Goal: Task Accomplishment & Management: Use online tool/utility

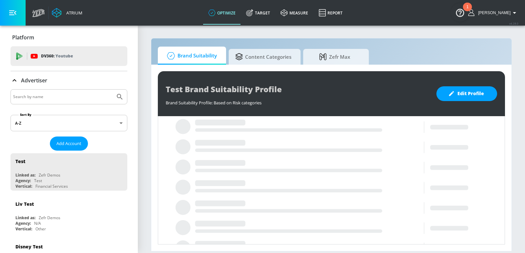
click at [42, 94] on input "Search by name" at bounding box center [62, 97] width 99 height 9
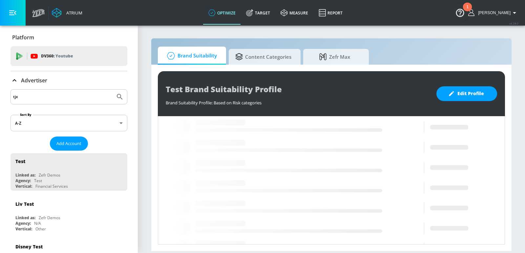
type input "tjx"
click at [113, 90] on button "Submit Search" at bounding box center [120, 97] width 14 height 14
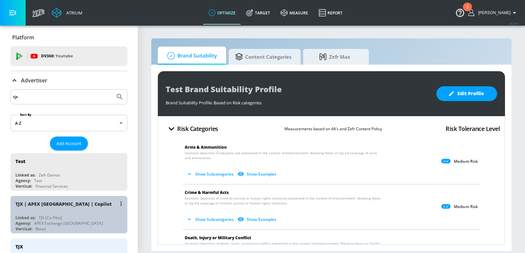
click at [63, 206] on div "TJX | APEX [GEOGRAPHIC_DATA] | Copilot" at bounding box center [70, 204] width 110 height 16
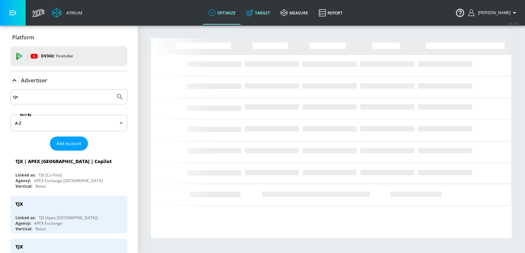
click at [262, 13] on link "Target" at bounding box center [258, 13] width 34 height 24
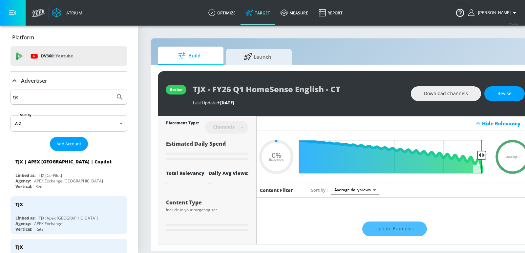
type input "0.05"
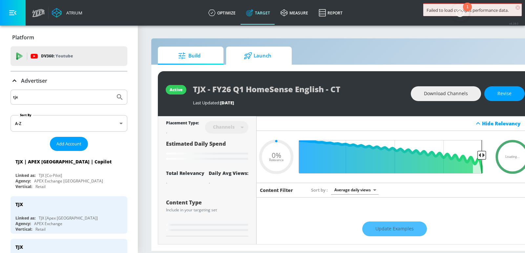
click at [248, 50] on span "Launch" at bounding box center [258, 56] width 50 height 16
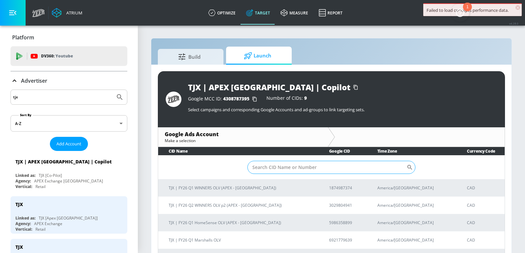
click at [299, 163] on input "Sort By" at bounding box center [326, 167] width 159 height 13
paste input "6576443647"
type input "6576443647"
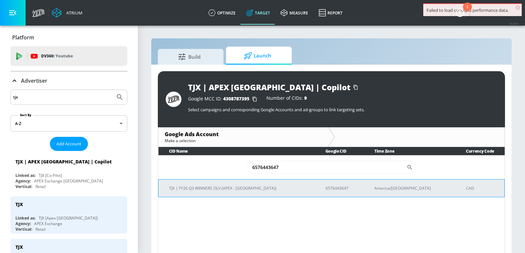
click at [241, 190] on p "TJX | FY26 Q3 WINNERS OLV (APEX - [GEOGRAPHIC_DATA])" at bounding box center [239, 188] width 141 height 7
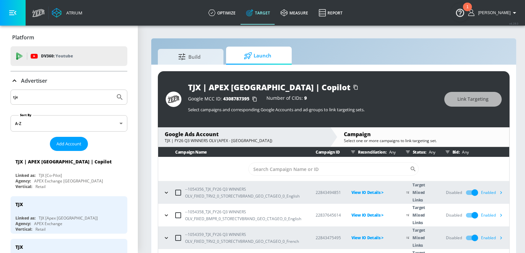
click at [501, 190] on icon "button" at bounding box center [501, 192] width 7 height 7
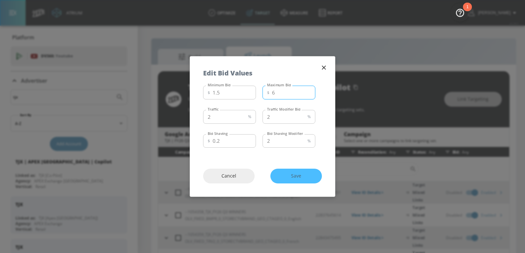
click at [294, 95] on input "6" at bounding box center [293, 93] width 43 height 14
click at [309, 95] on input "5" at bounding box center [293, 93] width 43 height 14
type input "4"
click at [309, 95] on input "4" at bounding box center [293, 93] width 43 height 14
click at [296, 177] on span "Save" at bounding box center [296, 176] width 25 height 8
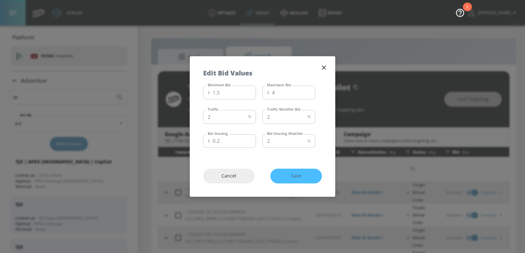
click at [325, 72] on div "Edit Bid Values" at bounding box center [262, 69] width 145 height 27
click at [325, 70] on icon "button" at bounding box center [323, 67] width 7 height 7
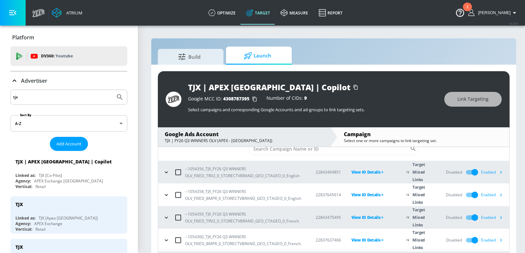
scroll to position [8, 0]
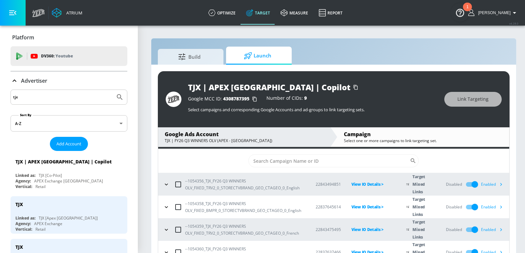
click at [501, 208] on icon "button" at bounding box center [501, 206] width 7 height 7
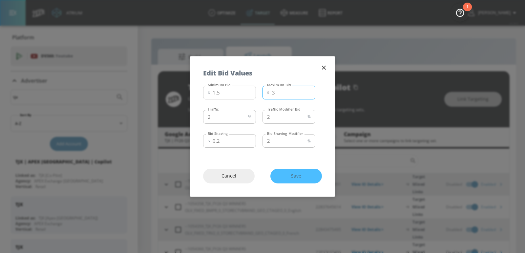
type input "3"
click at [309, 96] on input "3" at bounding box center [293, 93] width 43 height 14
click at [307, 175] on span "Save" at bounding box center [296, 176] width 25 height 8
